Goal: Find specific page/section: Find specific page/section

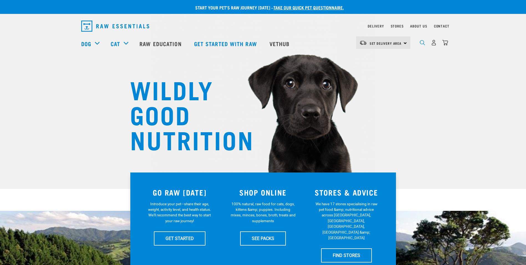
click at [424, 44] on img "dropdown navigation" at bounding box center [422, 42] width 5 height 5
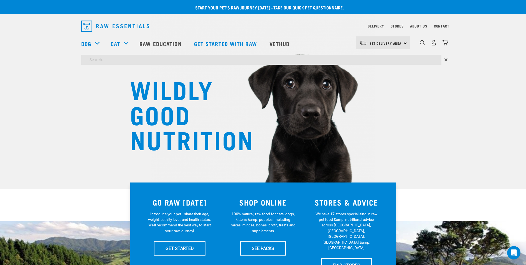
click at [266, 59] on input "search" at bounding box center [261, 60] width 360 height 10
type input "refer a mate"
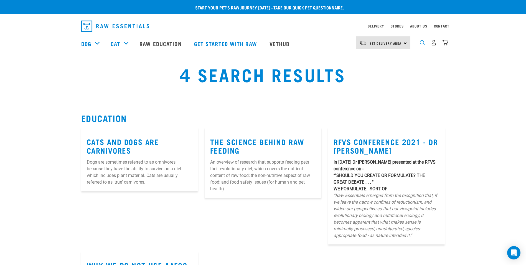
click at [422, 45] on img "dropdown navigation" at bounding box center [422, 42] width 5 height 5
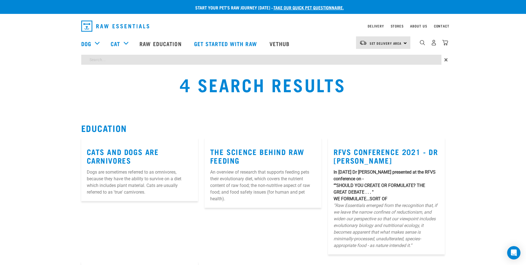
click at [268, 62] on input "search" at bounding box center [261, 60] width 360 height 10
type input "refer a friend"
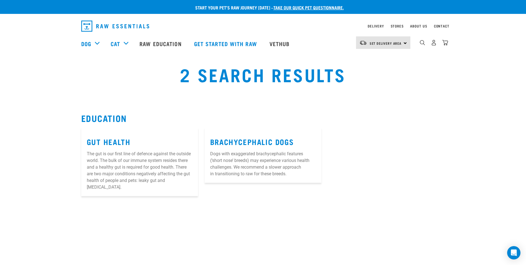
click at [139, 24] on img "dropdown navigation" at bounding box center [115, 26] width 68 height 11
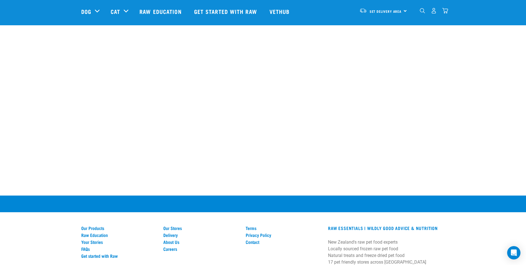
scroll to position [166, 0]
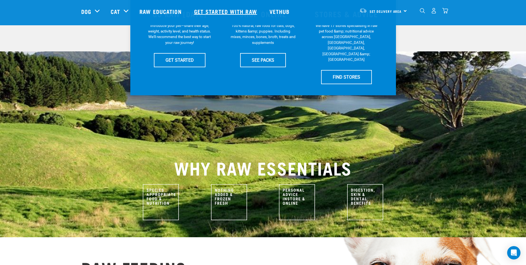
scroll to position [68, 0]
